Goal: Navigation & Orientation: Understand site structure

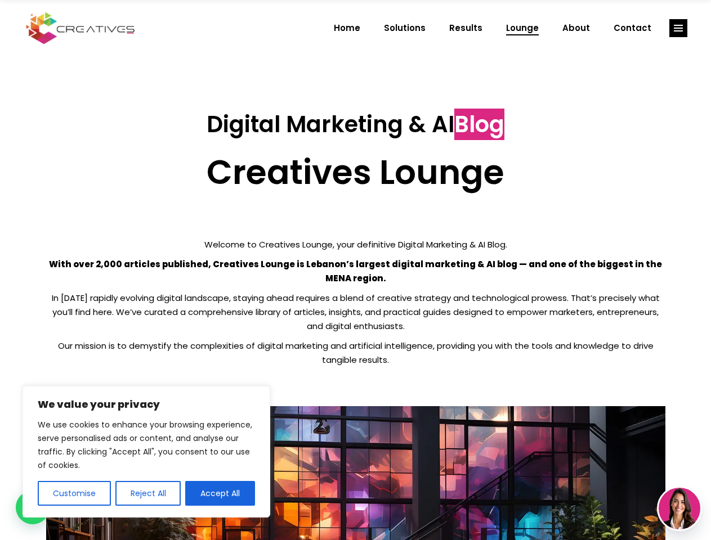
click at [355, 270] on p "With over 2,000 articles published, Creatives Lounge is Lebanon’s largest digit…" at bounding box center [355, 271] width 619 height 28
click at [74, 493] on button "Customise" at bounding box center [74, 493] width 73 height 25
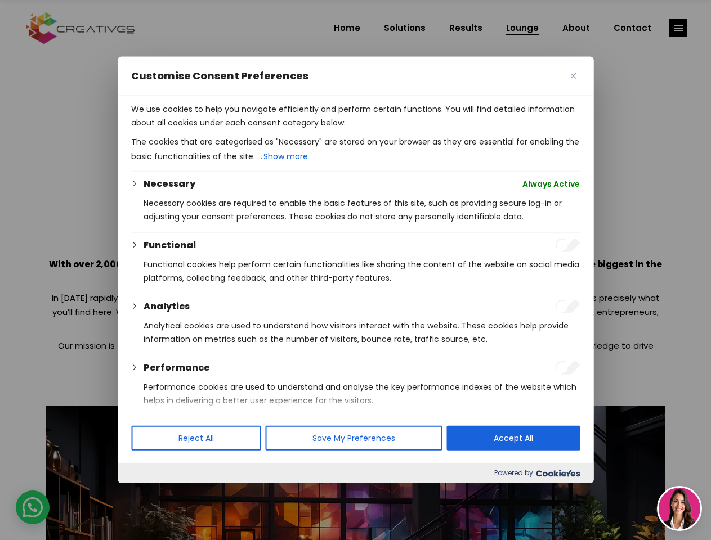
click at [147, 493] on div at bounding box center [355, 270] width 711 height 540
click at [220, 129] on p "We use cookies to help you navigate efficiently and perform certain functions. …" at bounding box center [355, 115] width 448 height 27
click at [678, 28] on div at bounding box center [355, 270] width 711 height 540
click at [679, 509] on img at bounding box center [679, 509] width 42 height 42
